Goal: Task Accomplishment & Management: Use online tool/utility

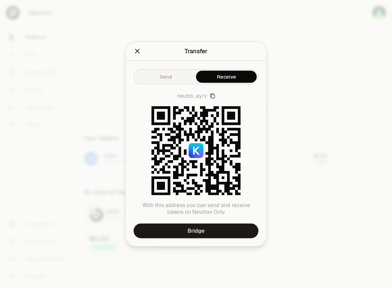
click at [214, 96] on icon "button" at bounding box center [212, 96] width 5 height 5
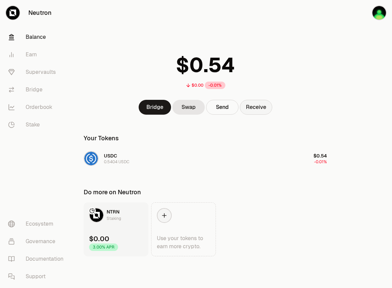
click at [255, 107] on button "Receive" at bounding box center [256, 107] width 32 height 15
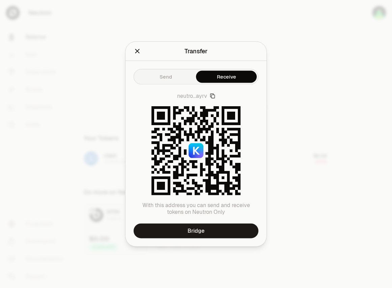
click at [212, 97] on icon "button" at bounding box center [212, 96] width 5 height 5
